Goal: Transaction & Acquisition: Download file/media

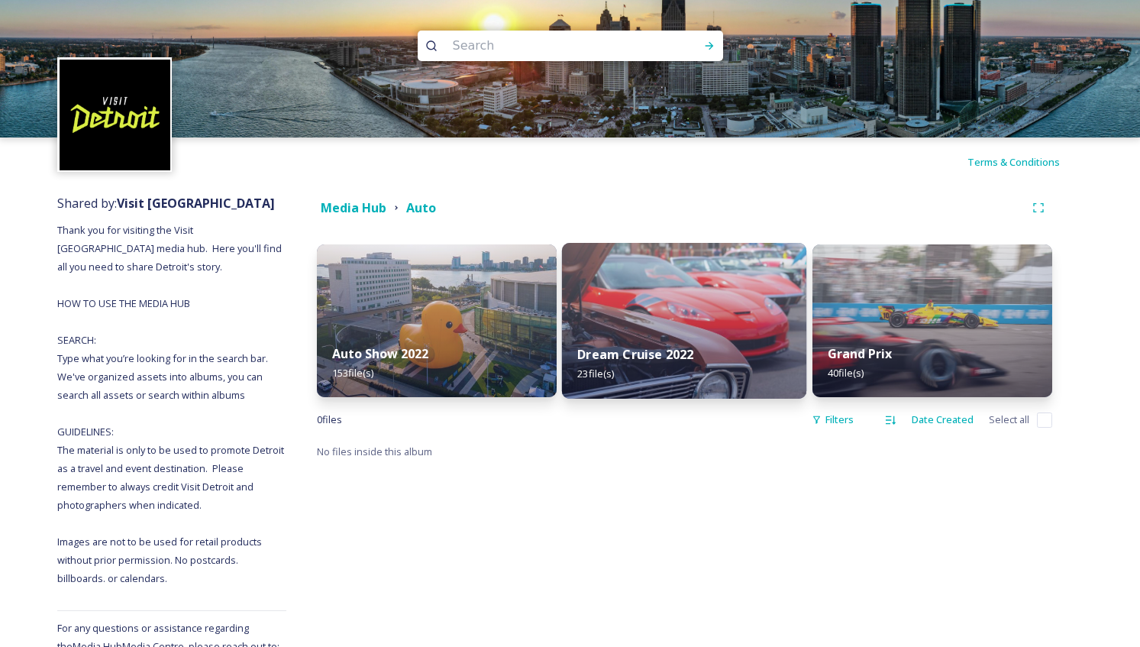
click at [668, 351] on strong "Dream Cruise 2022" at bounding box center [636, 354] width 116 height 17
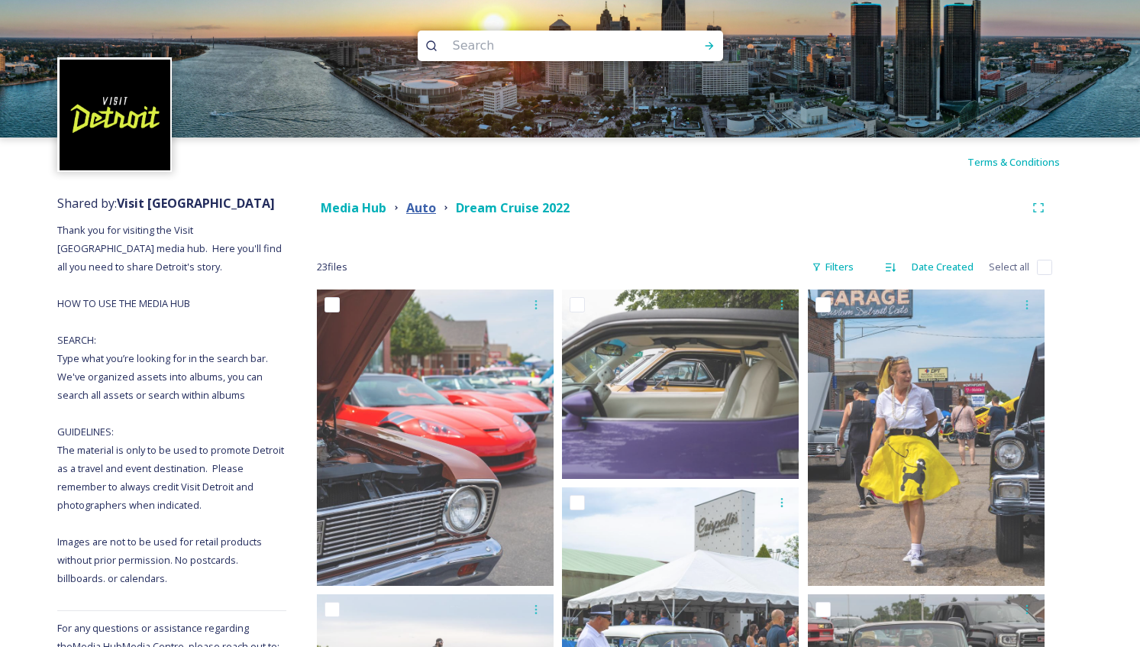
click at [428, 205] on strong "Auto" at bounding box center [421, 207] width 30 height 17
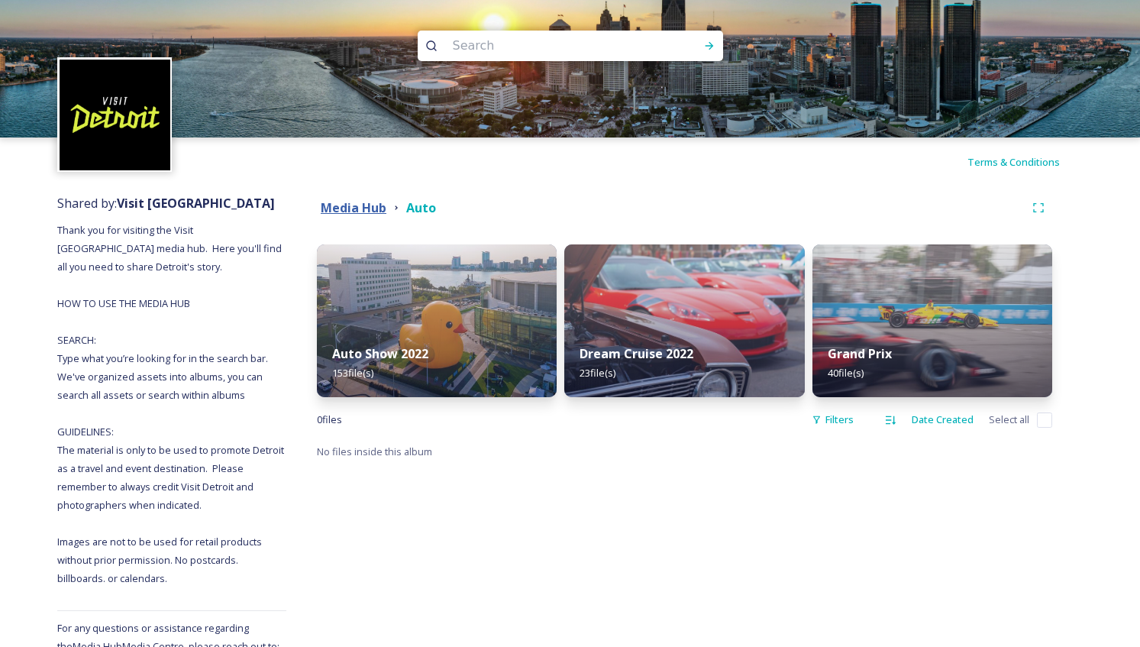
click at [362, 212] on strong "Media Hub" at bounding box center [354, 207] width 66 height 17
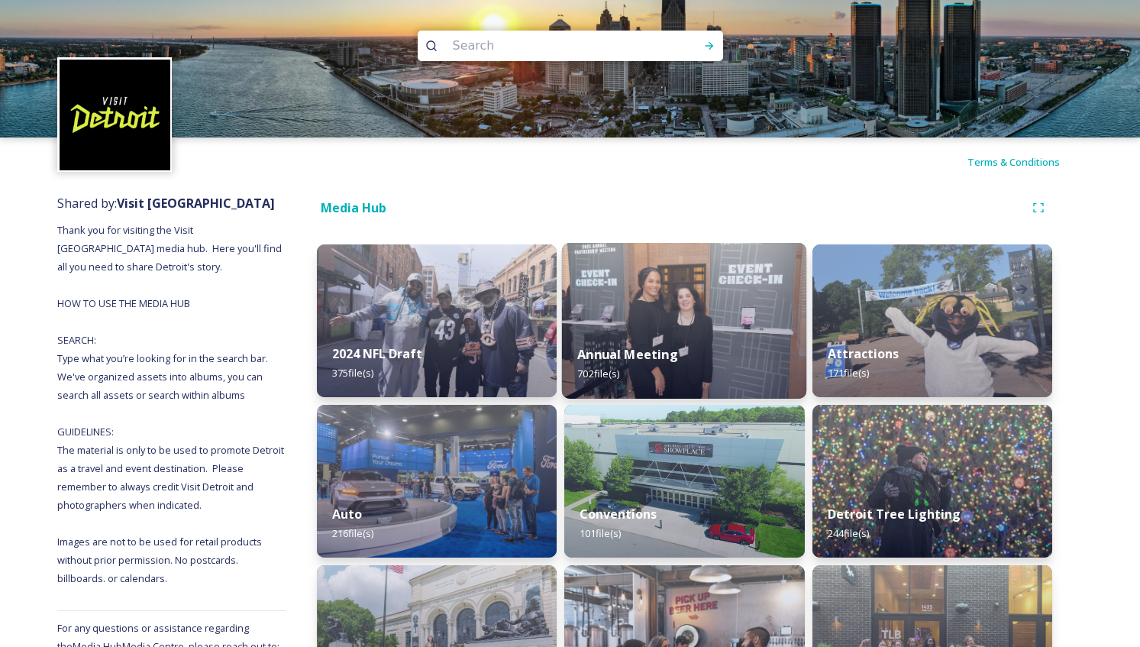
click at [641, 313] on img at bounding box center [684, 321] width 245 height 156
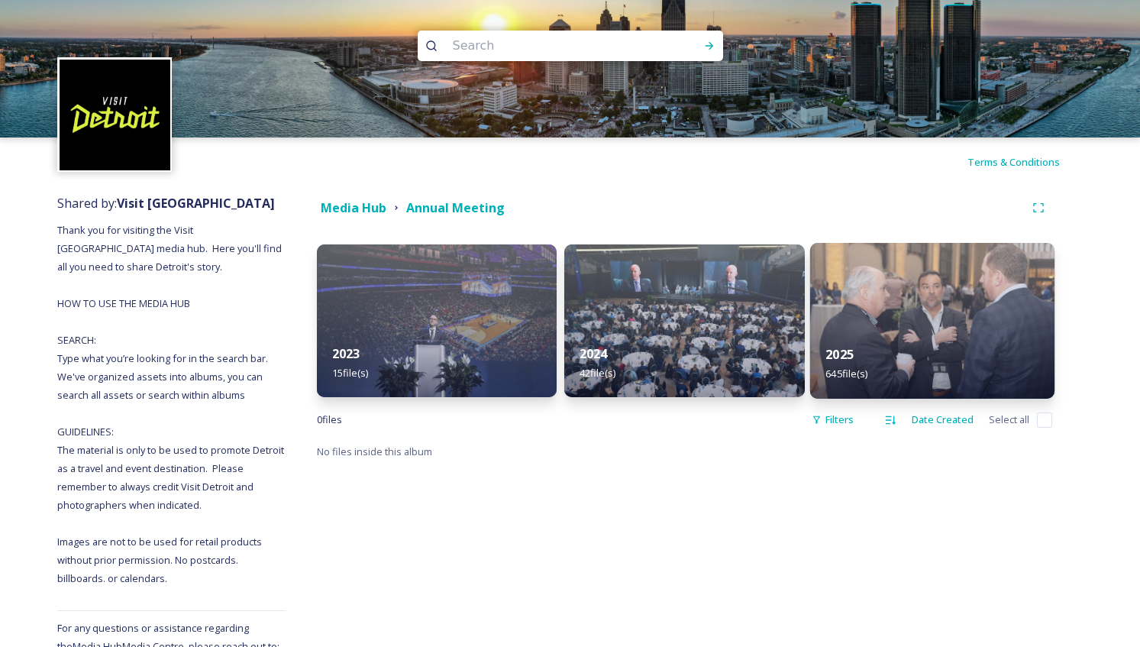
click at [938, 309] on img at bounding box center [932, 321] width 245 height 156
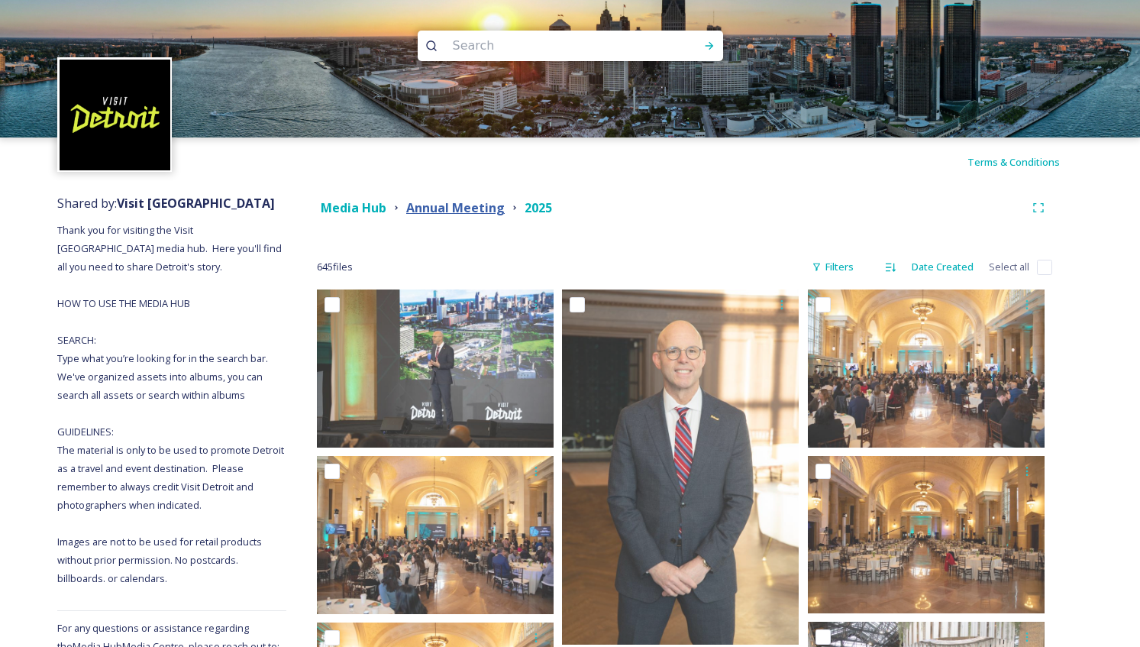
click at [465, 200] on strong "Annual Meeting" at bounding box center [455, 207] width 99 height 17
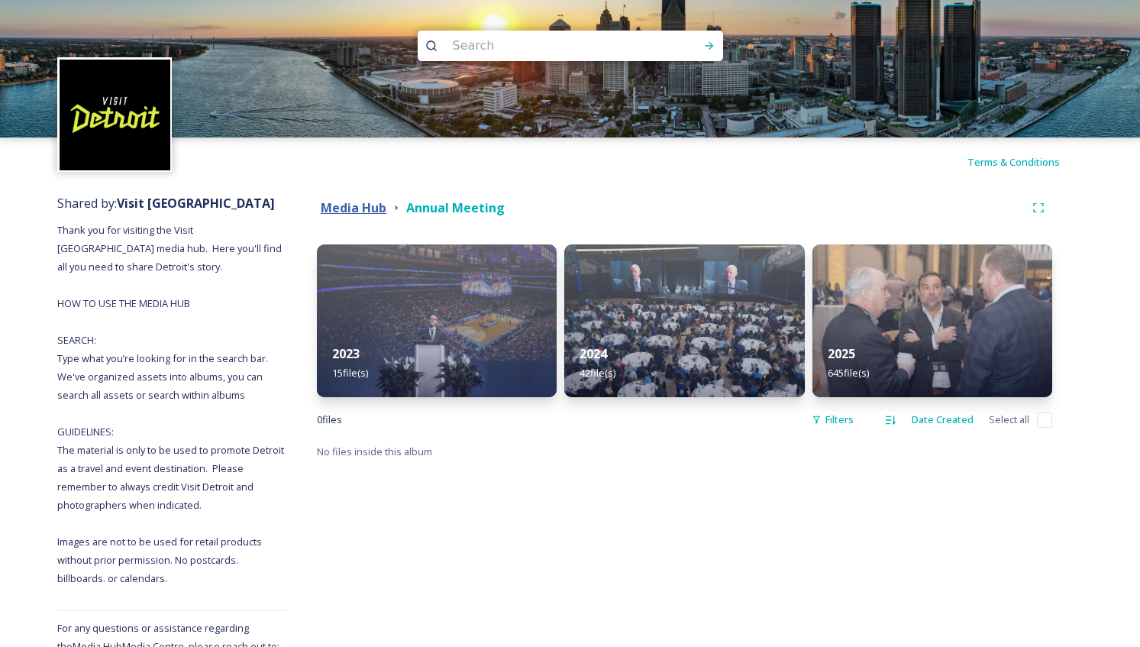
click at [373, 208] on strong "Media Hub" at bounding box center [354, 207] width 66 height 17
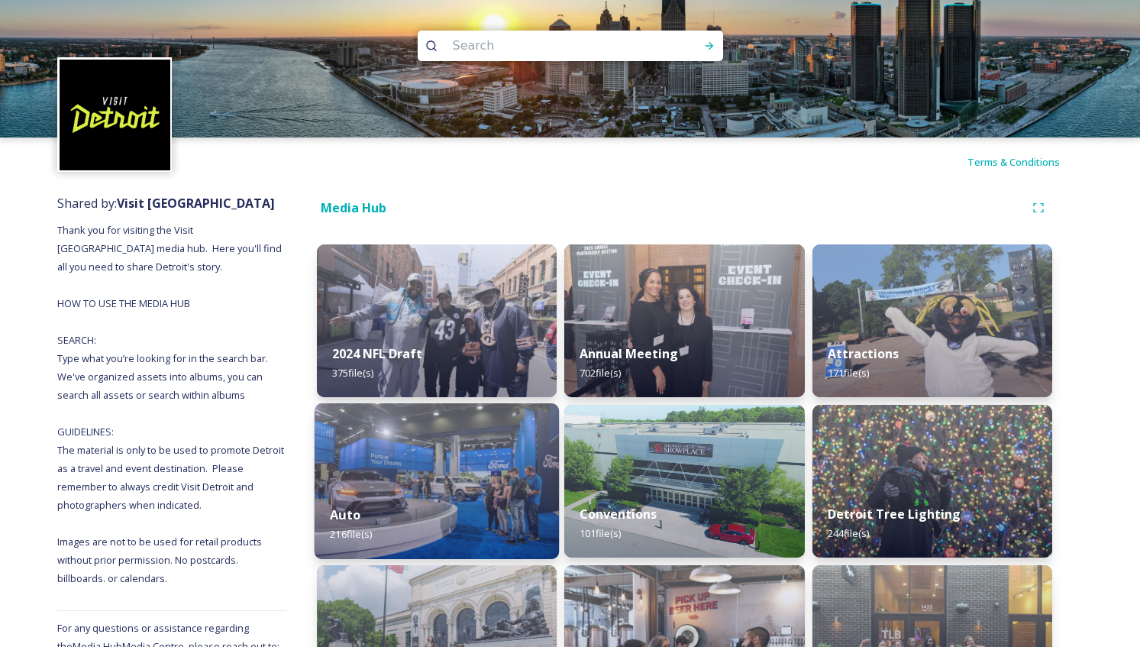
click at [454, 478] on img at bounding box center [437, 481] width 245 height 156
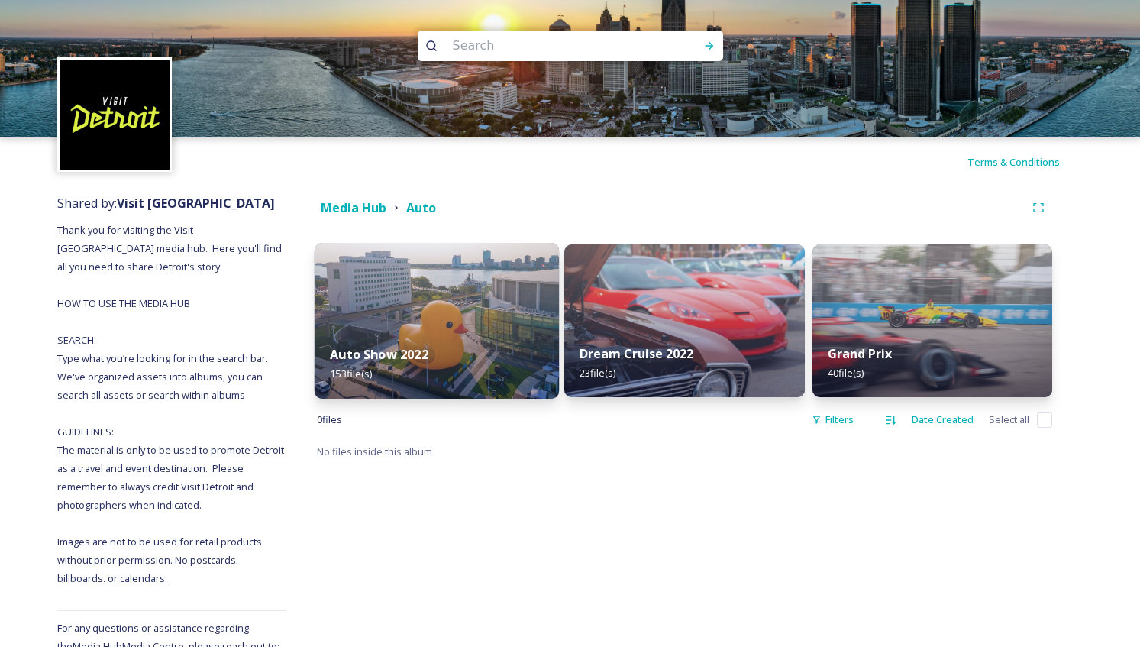
click at [451, 367] on div "Auto Show 2022 153 file(s)" at bounding box center [437, 363] width 245 height 69
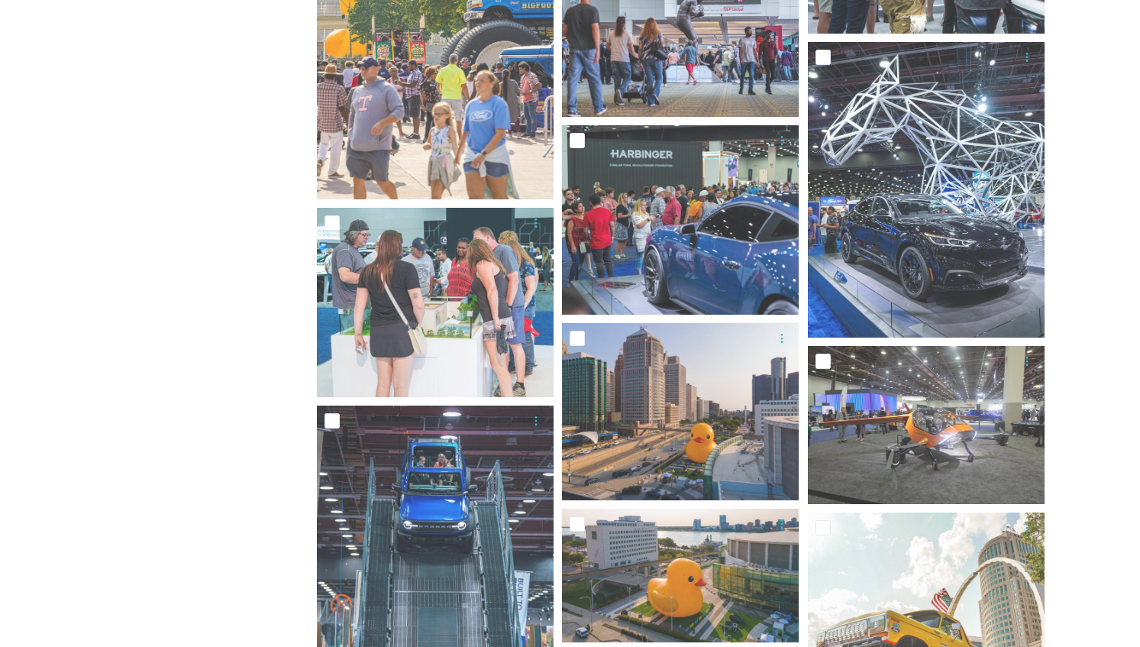
scroll to position [9930, 0]
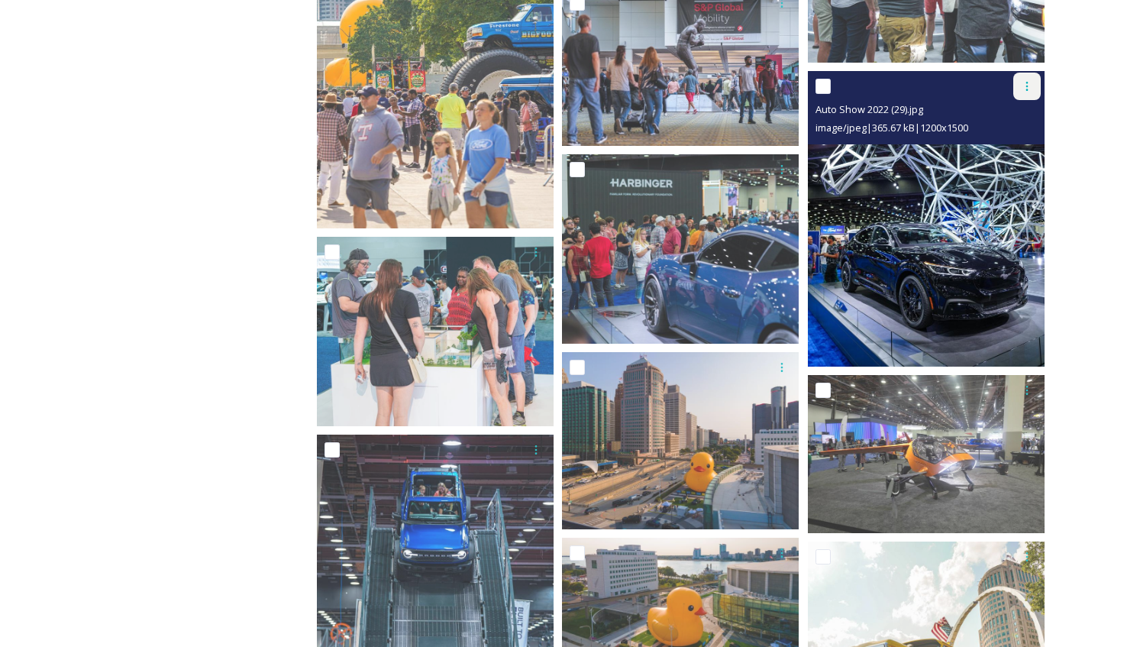
click at [1030, 90] on icon at bounding box center [1027, 86] width 12 height 12
click at [1033, 147] on span "Download" at bounding box center [1009, 149] width 47 height 15
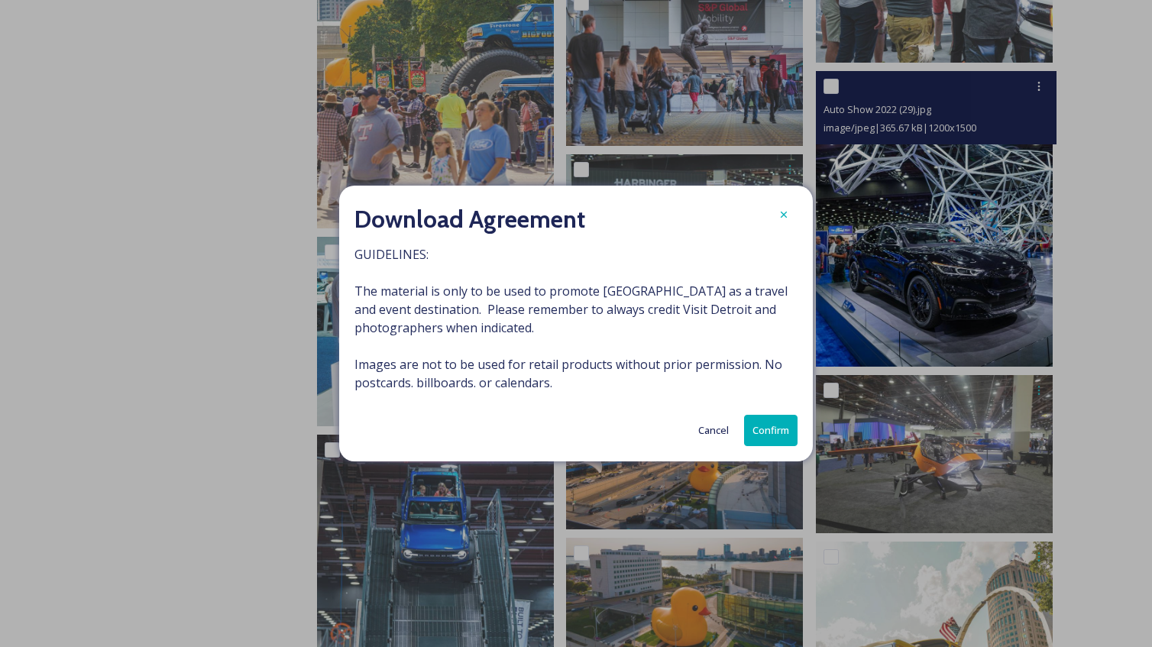
click at [770, 427] on button "Confirm" at bounding box center [770, 430] width 53 height 31
